Goal: Check status: Check status

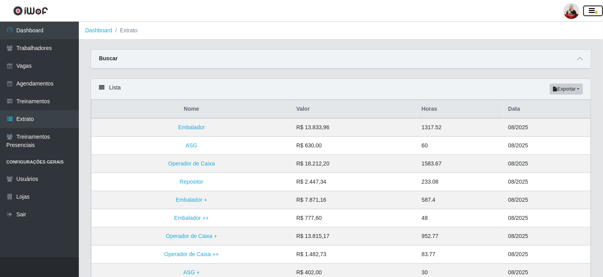
click at [592, 14] on icon "button" at bounding box center [592, 10] width 6 height 7
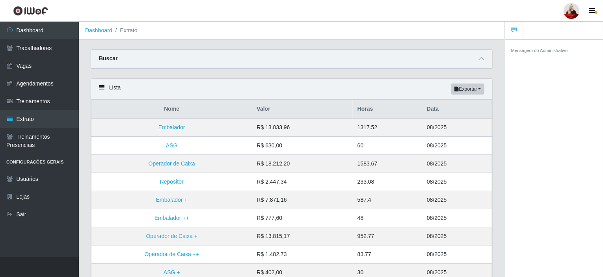
click at [507, 30] on link at bounding box center [514, 31] width 19 height 18
click at [515, 30] on icon at bounding box center [514, 30] width 6 height 6
click at [568, 54] on div "Mensagem do Administrativo" at bounding box center [554, 50] width 86 height 8
click at [552, 47] on div "Mensagem do Administrativo" at bounding box center [554, 50] width 86 height 8
drag, startPoint x: 549, startPoint y: 35, endPoint x: 506, endPoint y: 24, distance: 43.9
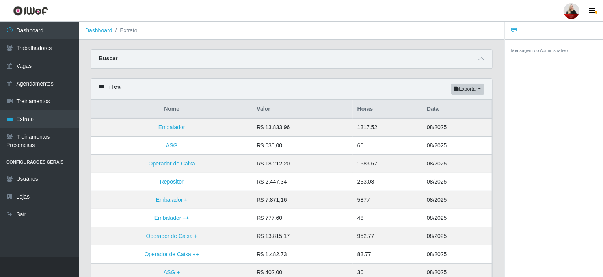
click at [530, 29] on ul at bounding box center [554, 31] width 98 height 18
click at [506, 24] on link at bounding box center [514, 31] width 19 height 18
click at [516, 28] on icon at bounding box center [514, 30] width 6 height 6
click at [537, 29] on ul at bounding box center [554, 31] width 98 height 18
click at [512, 30] on icon at bounding box center [514, 30] width 6 height 6
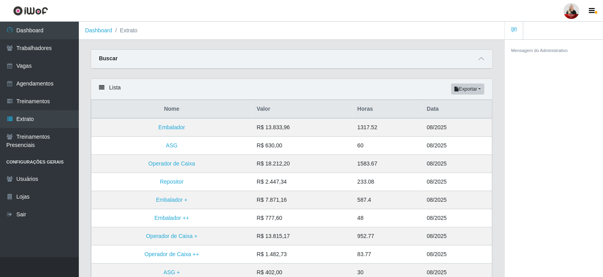
click at [539, 50] on small "Mensagem do Administrativo" at bounding box center [539, 50] width 57 height 5
click at [596, 11] on span "button" at bounding box center [596, 12] width 2 height 3
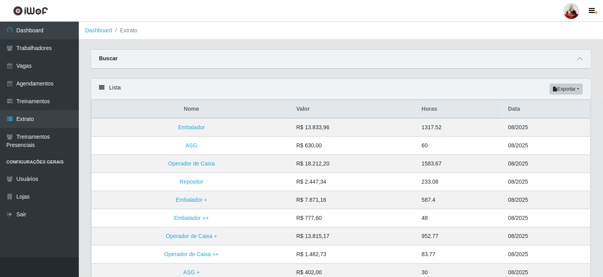
click at [585, 61] on div "Buscar" at bounding box center [341, 59] width 500 height 19
click at [581, 56] on icon at bounding box center [580, 59] width 6 height 6
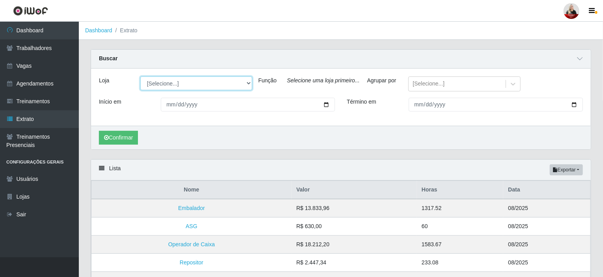
click at [166, 81] on select "[Selecione...] Queiroz Atacadão - Ceará Mirim Queiroz Atacadão - Coophab Queiro…" at bounding box center [196, 83] width 112 height 14
select select "464"
click at [140, 76] on select "[Selecione...] Queiroz Atacadão - Ceará Mirim Queiroz Atacadão - Coophab Queiro…" at bounding box center [196, 83] width 112 height 14
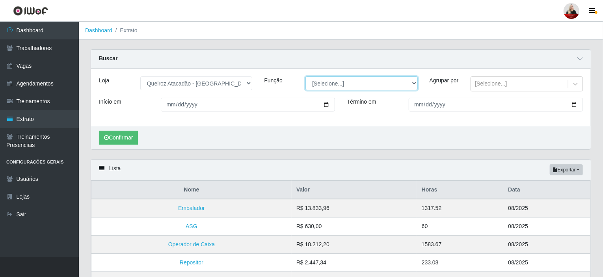
click at [324, 78] on select "[Selecione...] Embalador Embalador + Embalador ++ Operador de Caixa Operador de…" at bounding box center [362, 83] width 112 height 14
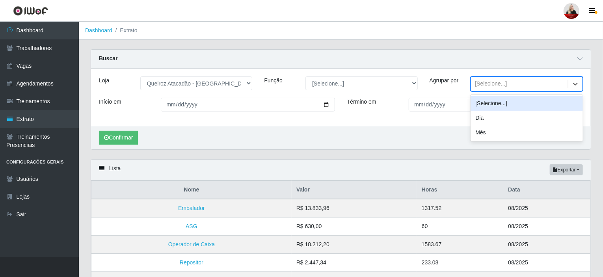
click at [481, 80] on div "[Selecione...]" at bounding box center [491, 84] width 32 height 8
click at [60, 83] on link "Agendamentos" at bounding box center [39, 84] width 79 height 18
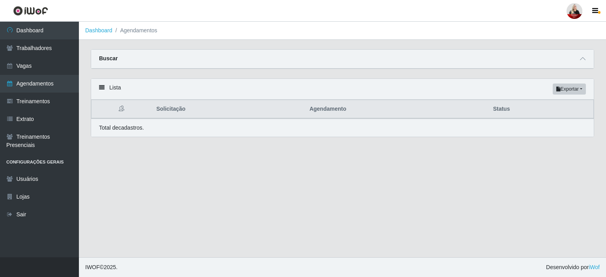
click at [158, 48] on main "Dashboard Agendamentos Carregando... Buscar Início em Término em Status [Seleci…" at bounding box center [342, 140] width 527 height 236
click at [160, 54] on div "Buscar" at bounding box center [342, 59] width 502 height 19
click at [583, 60] on icon at bounding box center [583, 59] width 6 height 6
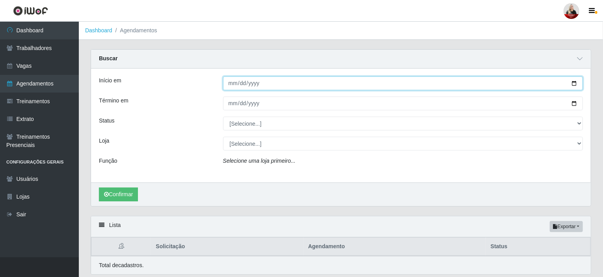
click at [574, 82] on input "Início em" at bounding box center [403, 83] width 360 height 14
type input "[DATE]"
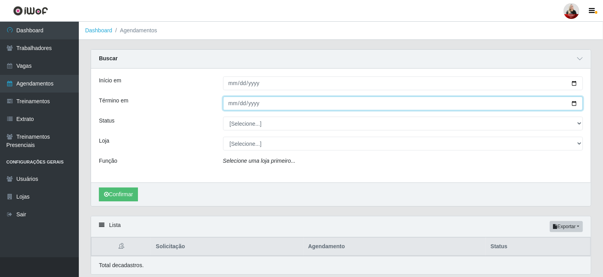
click at [275, 106] on input "Término em" at bounding box center [403, 104] width 360 height 14
click at [577, 102] on input "Término em" at bounding box center [403, 104] width 360 height 14
type input "[DATE]"
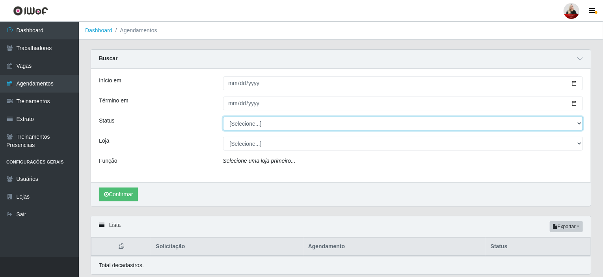
click at [262, 123] on select "[Selecione...] AGENDADO AGUARDANDO LIBERAR EM ANDAMENTO EM REVISÃO FINALIZADO C…" at bounding box center [403, 124] width 360 height 14
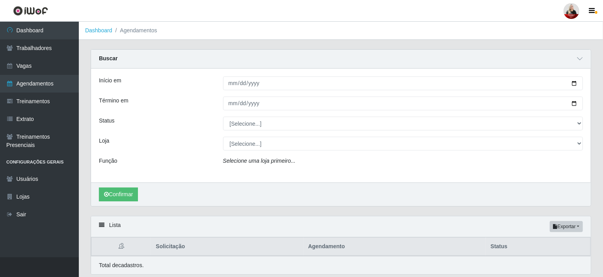
click at [134, 121] on div "Status" at bounding box center [155, 124] width 124 height 14
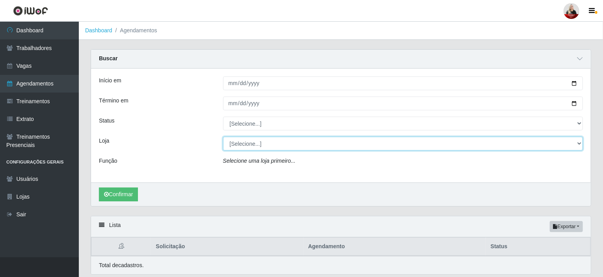
click at [313, 145] on select "[Selecione...] Queiroz Atacadão - Ceará Mirim Queiroz Atacadão - Coophab Queiro…" at bounding box center [403, 144] width 360 height 14
select select "464"
click at [223, 137] on select "[Selecione...] Queiroz Atacadão - Ceará Mirim Queiroz Atacadão - Coophab Queiro…" at bounding box center [403, 144] width 360 height 14
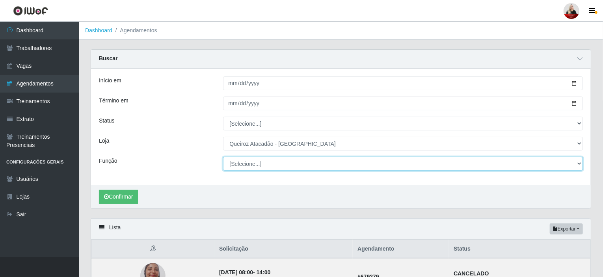
click at [271, 166] on select "[Selecione...] Embalador Embalador + Embalador ++ Operador de Caixa Operador de…" at bounding box center [403, 164] width 360 height 14
click at [223, 157] on select "[Selecione...] Embalador Embalador + Embalador ++ Operador de Caixa Operador de…" at bounding box center [403, 164] width 360 height 14
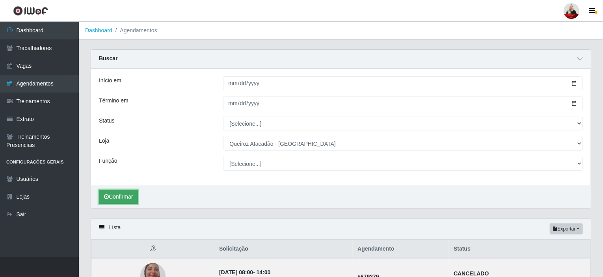
click at [119, 193] on button "Confirmar" at bounding box center [118, 197] width 39 height 14
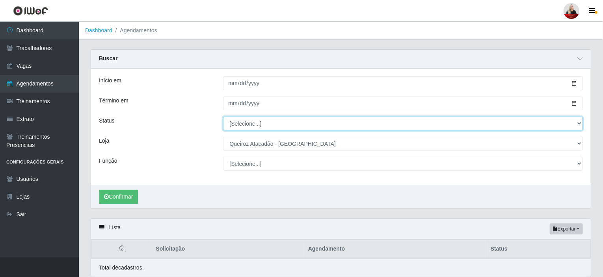
click at [279, 126] on select "[Selecione...] AGENDADO AGUARDANDO LIBERAR EM ANDAMENTO EM REVISÃO FINALIZADO C…" at bounding box center [403, 124] width 360 height 14
select select "AGENDADO"
click at [223, 117] on select "[Selecione...] AGENDADO AGUARDANDO LIBERAR EM ANDAMENTO EM REVISÃO FINALIZADO C…" at bounding box center [403, 124] width 360 height 14
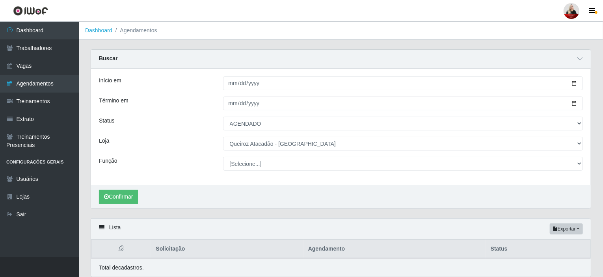
click at [112, 204] on div "Confirmar" at bounding box center [341, 197] width 500 height 24
click at [119, 199] on button "Confirmar" at bounding box center [118, 197] width 39 height 14
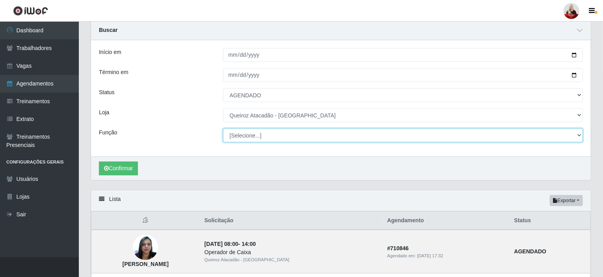
click at [306, 133] on select "[Selecione...] Embalador Embalador + Embalador ++ Operador de Caixa Operador de…" at bounding box center [403, 136] width 360 height 14
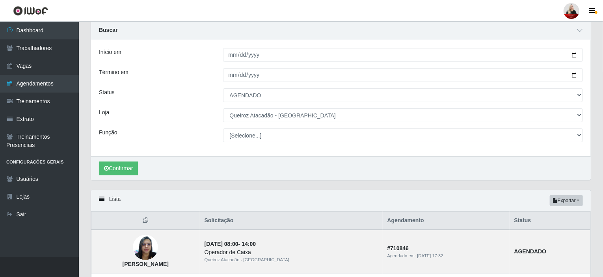
click at [218, 126] on div "Início em 2025-09-01 Término em 2025-09-30 Status [Selecione...] AGENDADO AGUAR…" at bounding box center [341, 98] width 500 height 116
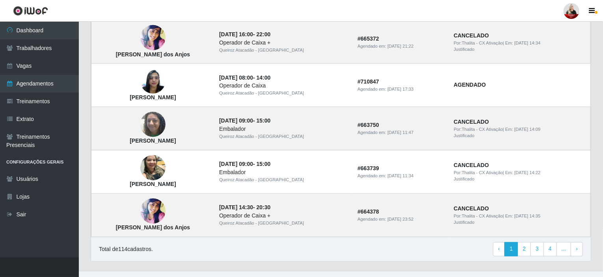
scroll to position [683, 0]
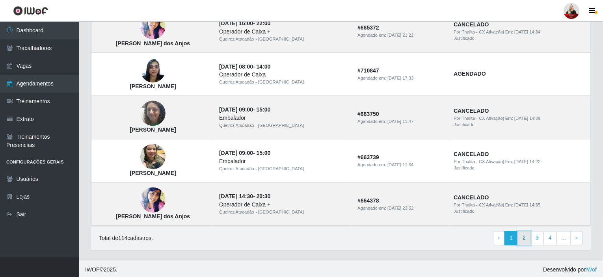
click at [522, 233] on link "2" at bounding box center [524, 238] width 13 height 14
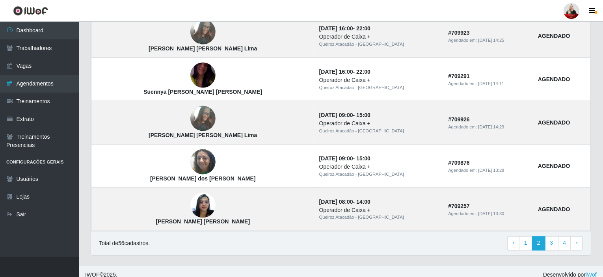
scroll to position [543, 0]
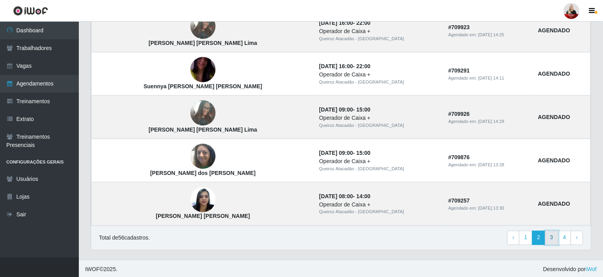
click at [549, 238] on link "3" at bounding box center [551, 238] width 13 height 14
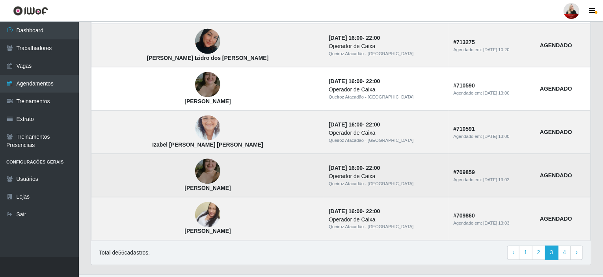
scroll to position [543, 0]
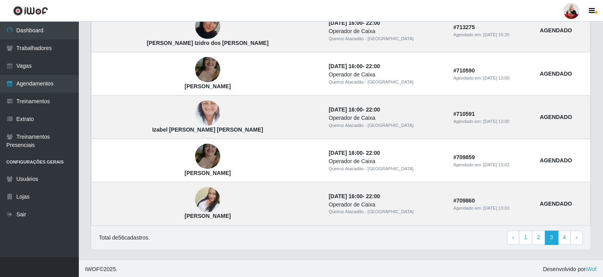
click at [586, 236] on div "Total de 56 cadastros. ‹ Previous 1 2 3 4 › Next" at bounding box center [341, 238] width 500 height 24
click at [581, 236] on link "› Next" at bounding box center [577, 238] width 12 height 14
